Goal: Task Accomplishment & Management: Manage account settings

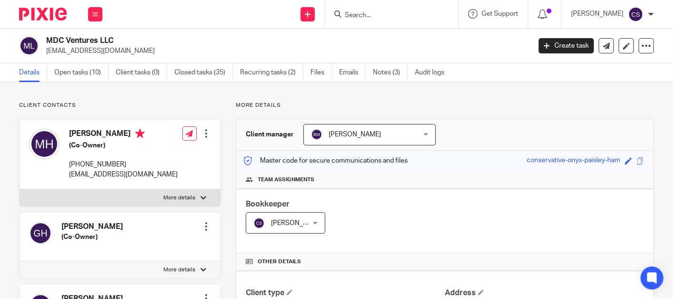
click at [372, 15] on input "Search" at bounding box center [387, 15] width 86 height 9
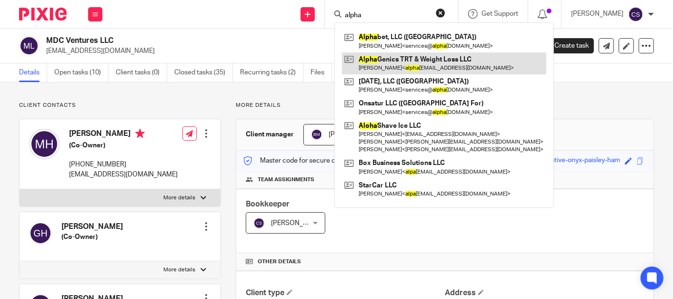
type input "alpha"
click at [376, 57] on link at bounding box center [444, 63] width 204 height 22
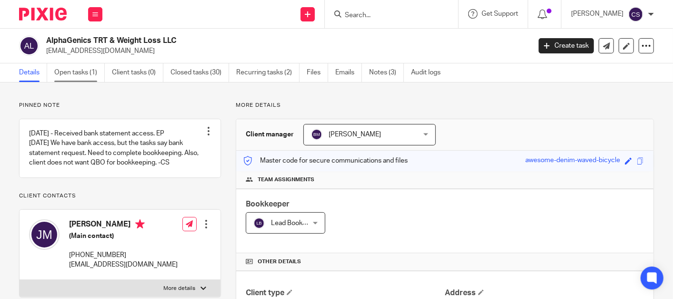
click at [76, 66] on link "Open tasks (1)" at bounding box center [79, 72] width 50 height 19
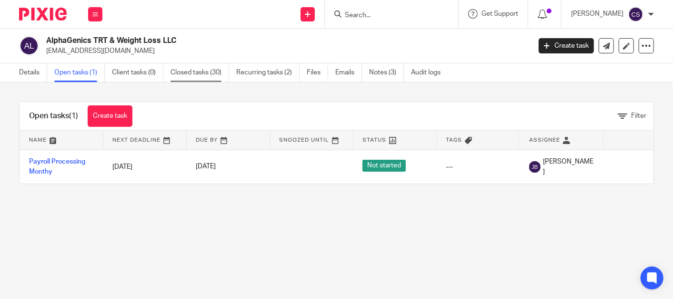
click at [191, 70] on link "Closed tasks (30)" at bounding box center [199, 72] width 59 height 19
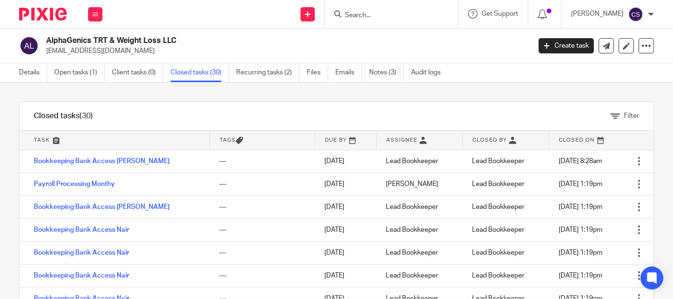
click at [401, 18] on input "Search" at bounding box center [387, 15] width 86 height 9
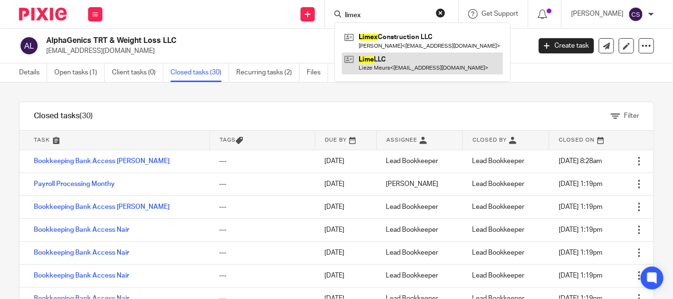
type input "limex"
click at [382, 56] on link at bounding box center [422, 63] width 161 height 22
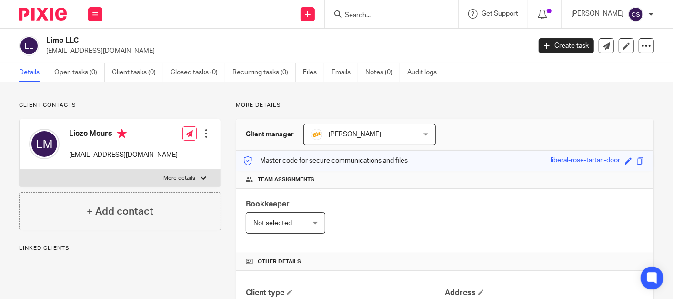
click at [363, 18] on input "Search" at bounding box center [387, 15] width 86 height 9
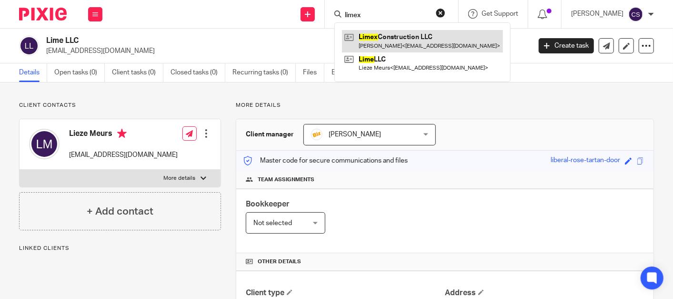
type input "limex"
click at [369, 38] on link at bounding box center [422, 41] width 161 height 22
click at [387, 37] on link at bounding box center [422, 41] width 161 height 22
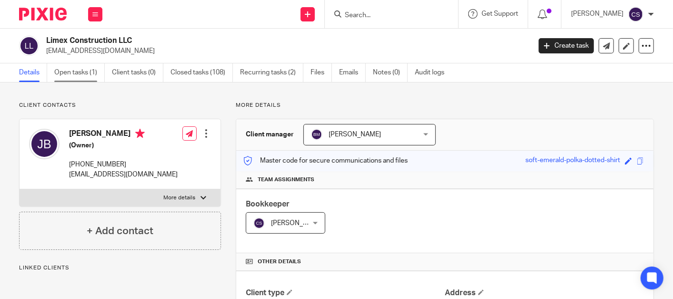
click at [70, 70] on link "Open tasks (1)" at bounding box center [79, 72] width 50 height 19
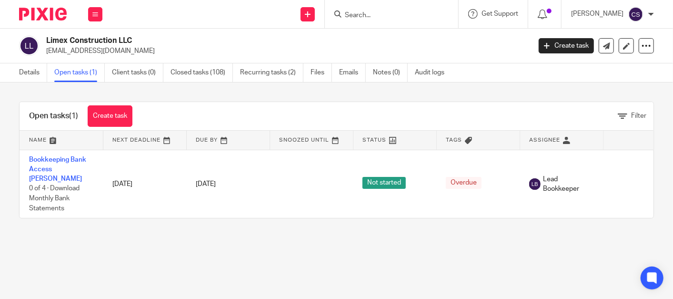
click at [378, 13] on input "Search" at bounding box center [387, 15] width 86 height 9
type input "g"
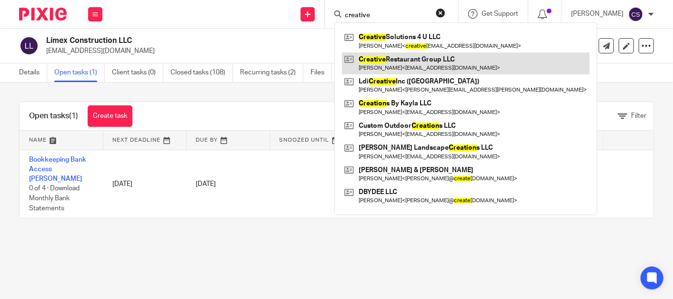
type input "creative"
click at [410, 58] on link at bounding box center [466, 63] width 248 height 22
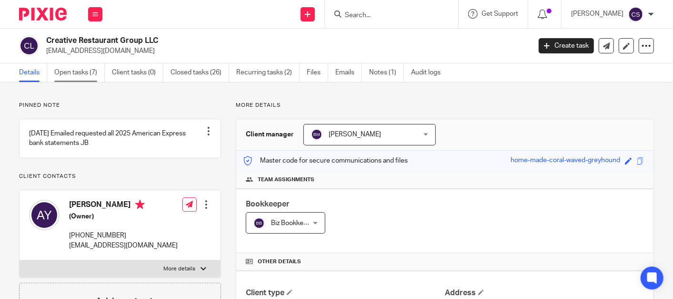
drag, startPoint x: 62, startPoint y: 71, endPoint x: 68, endPoint y: 74, distance: 6.2
click at [62, 71] on link "Open tasks (7)" at bounding box center [79, 72] width 50 height 19
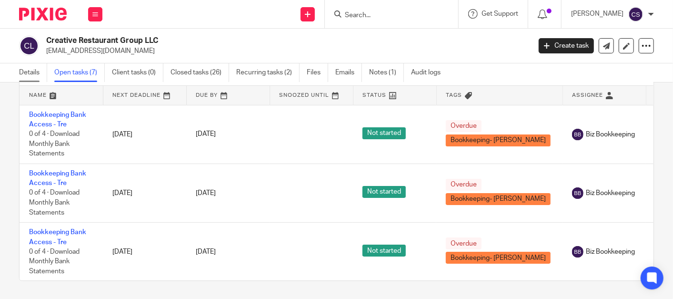
click at [31, 75] on link "Details" at bounding box center [33, 72] width 28 height 19
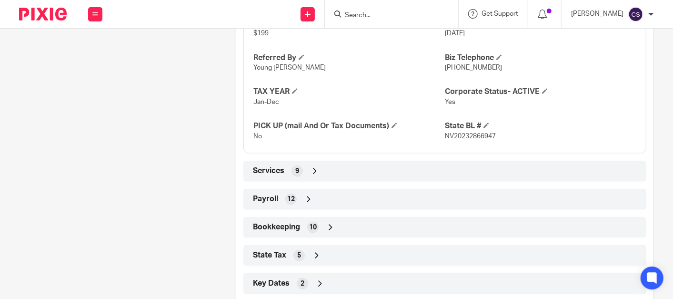
scroll to position [617, 0]
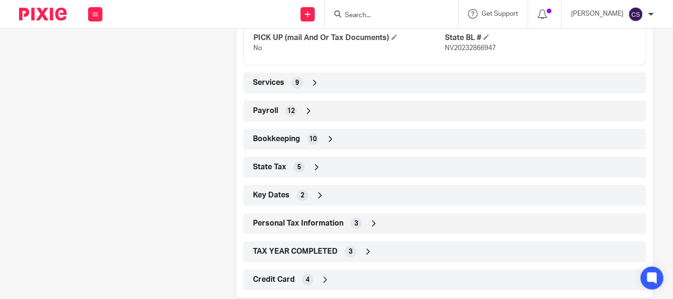
click at [327, 136] on icon at bounding box center [331, 139] width 10 height 10
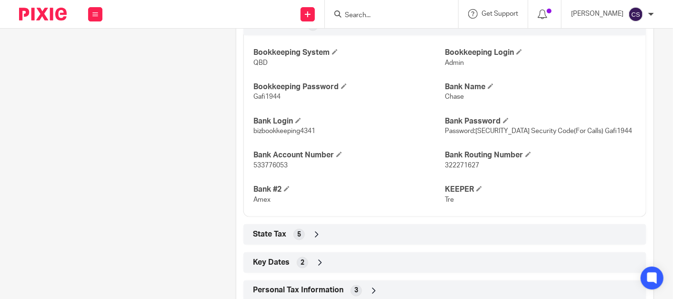
scroll to position [705, 0]
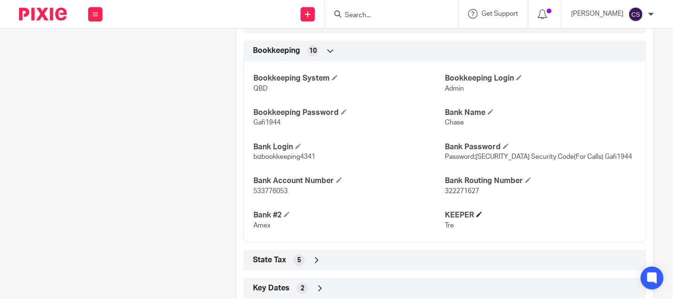
click at [481, 212] on h4 "KEEPER" at bounding box center [540, 215] width 191 height 10
click at [476, 213] on span at bounding box center [479, 214] width 6 height 6
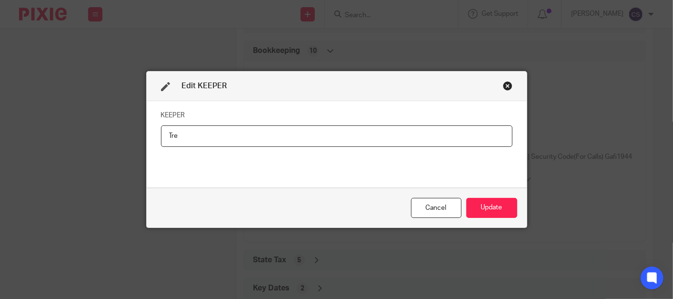
drag, startPoint x: 207, startPoint y: 134, endPoint x: 100, endPoint y: 146, distance: 106.8
click at [100, 146] on div "Edit KEEPER KEEPER Tre Cancel Update" at bounding box center [336, 149] width 673 height 299
type input "Kane"
click at [489, 205] on button "Update" at bounding box center [491, 208] width 51 height 20
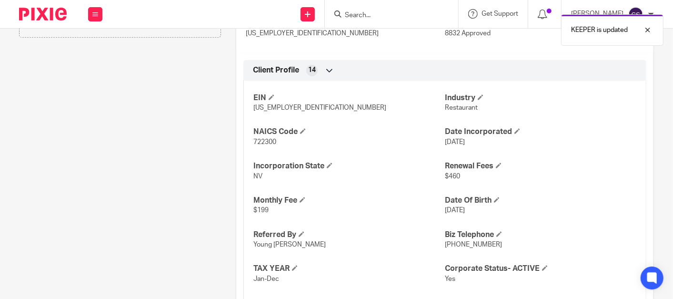
scroll to position [0, 0]
